Goal: Navigation & Orientation: Find specific page/section

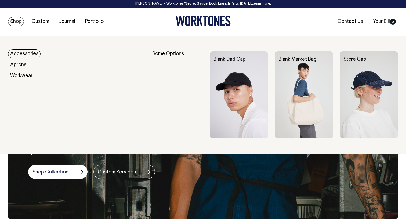
click at [363, 83] on img at bounding box center [369, 94] width 58 height 87
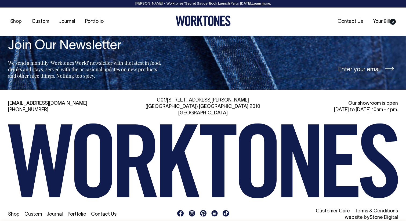
scroll to position [609, 0]
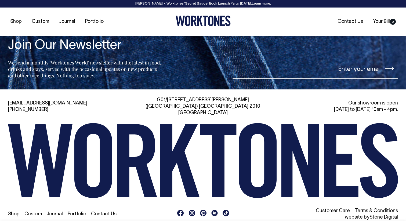
click at [19, 45] on h4 "Join Our Newsletter" at bounding box center [85, 46] width 155 height 14
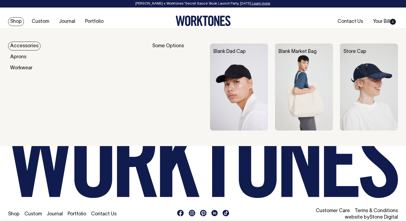
click at [18, 45] on link "Accessories" at bounding box center [24, 46] width 33 height 9
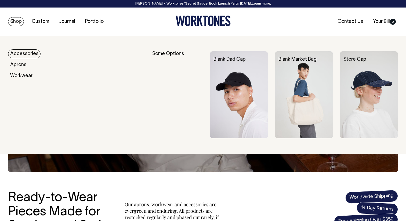
click at [173, 54] on div "Some Options" at bounding box center [177, 94] width 51 height 87
